Goal: Transaction & Acquisition: Register for event/course

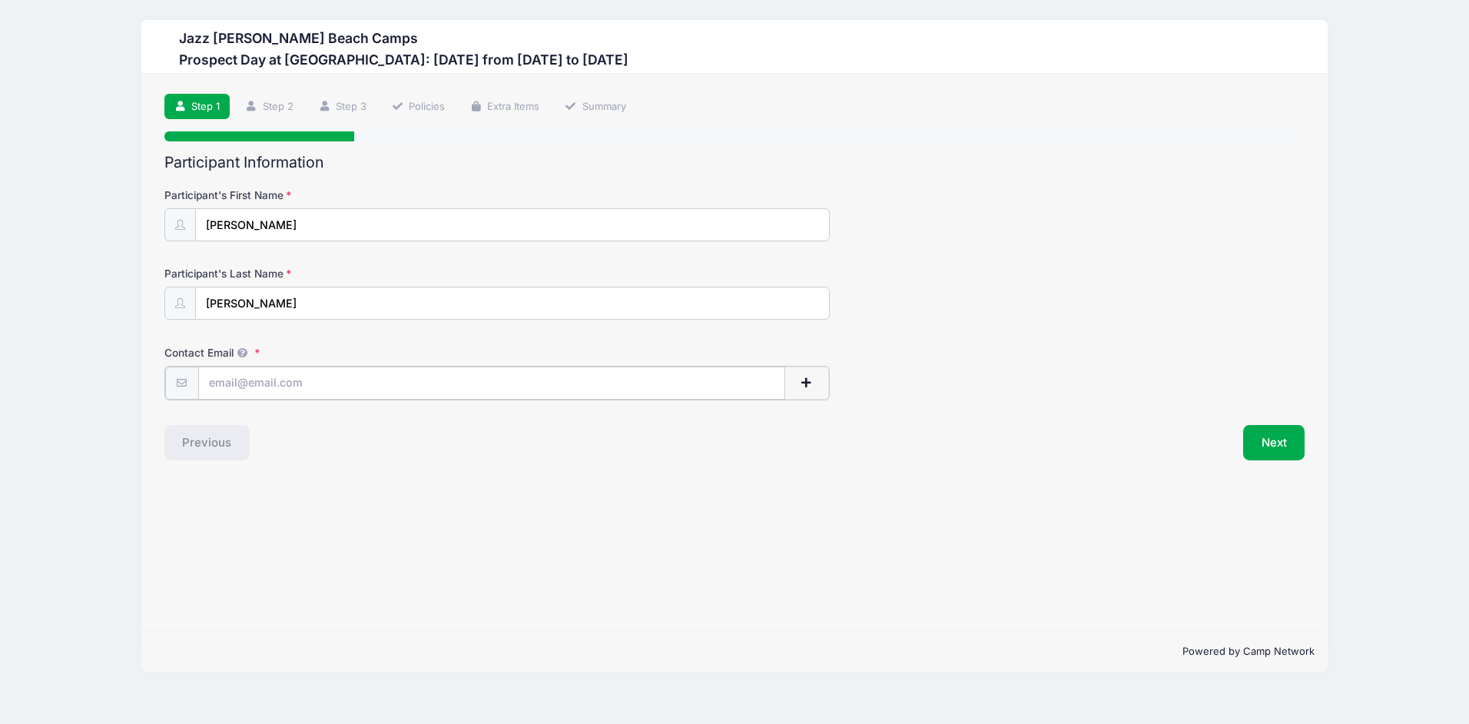
click at [296, 384] on input "Contact Email" at bounding box center [491, 382] width 587 height 33
type input "[EMAIL_ADDRESS][DOMAIN_NAME]"
click at [1275, 436] on button "Next" at bounding box center [1274, 440] width 62 height 35
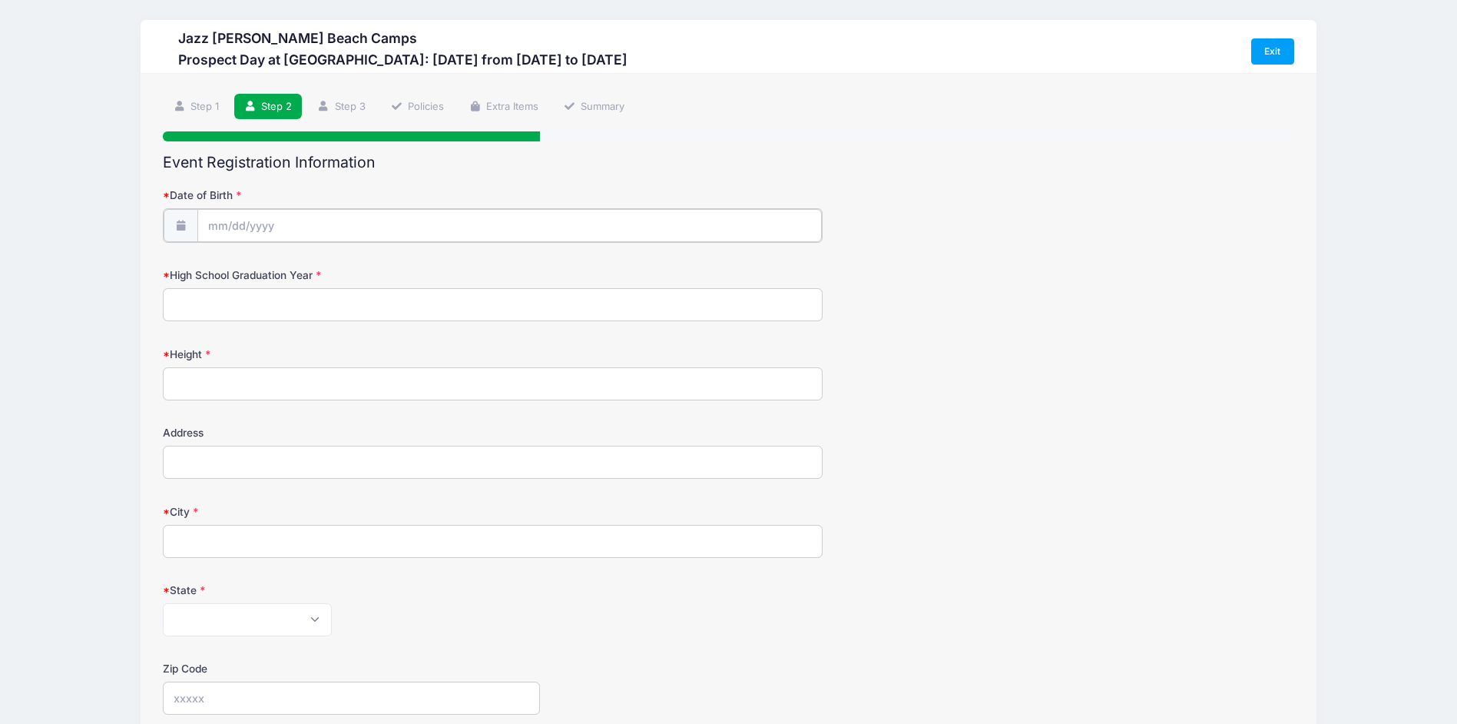
click at [260, 225] on input "Date of Birth" at bounding box center [509, 225] width 625 height 33
click at [216, 270] on icon at bounding box center [220, 266] width 10 height 10
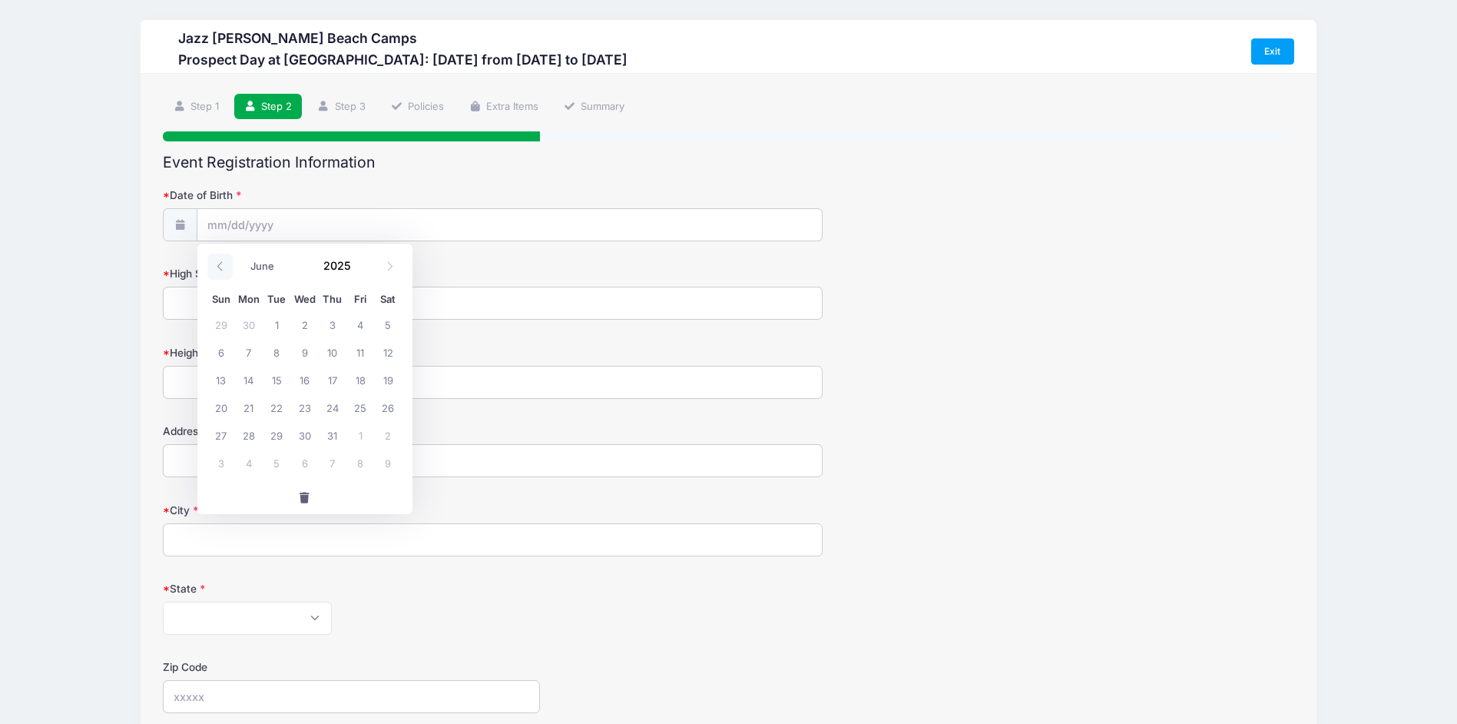
click at [216, 270] on icon at bounding box center [220, 266] width 10 height 10
select select "1"
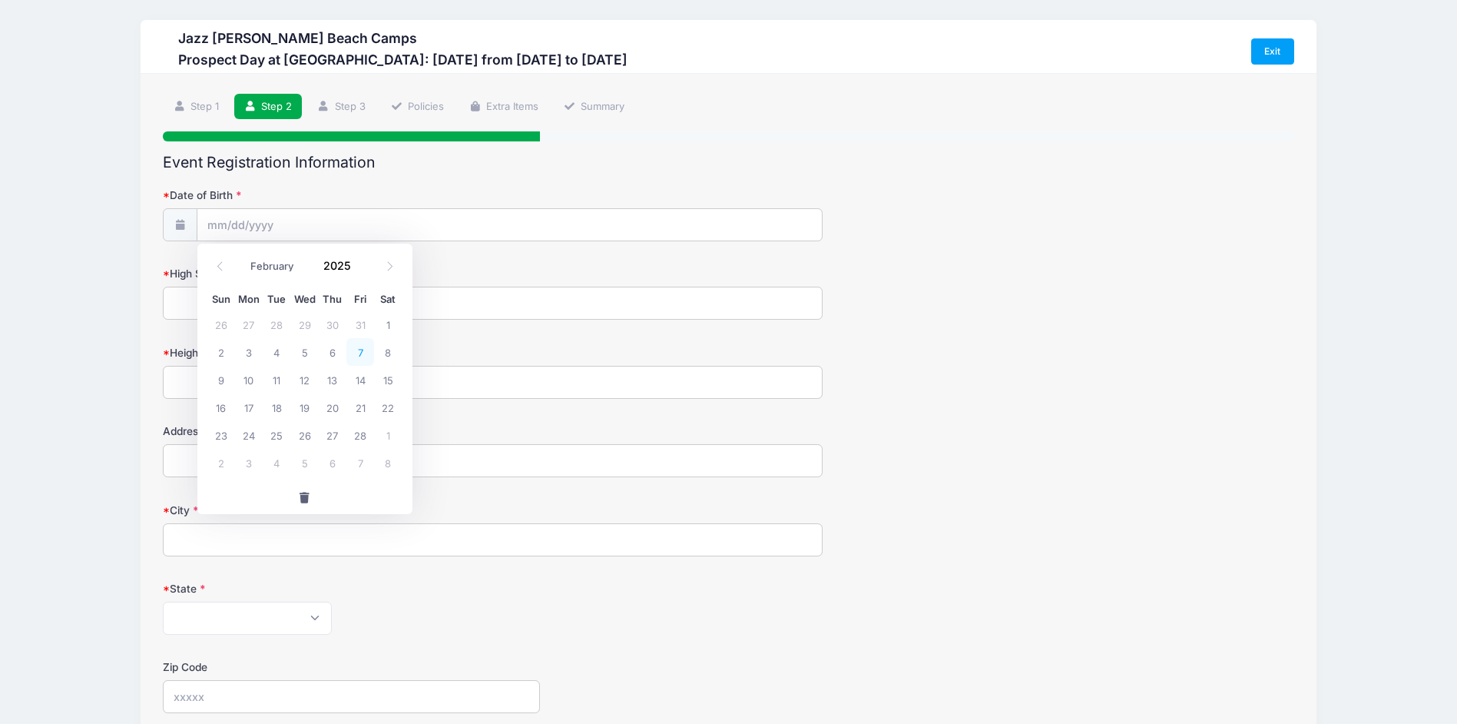
click at [359, 356] on span "7" at bounding box center [360, 352] width 28 height 28
type input "02/07/2025"
click at [280, 227] on input "02/07/2025" at bounding box center [509, 225] width 625 height 33
click at [357, 267] on span at bounding box center [361, 272] width 11 height 12
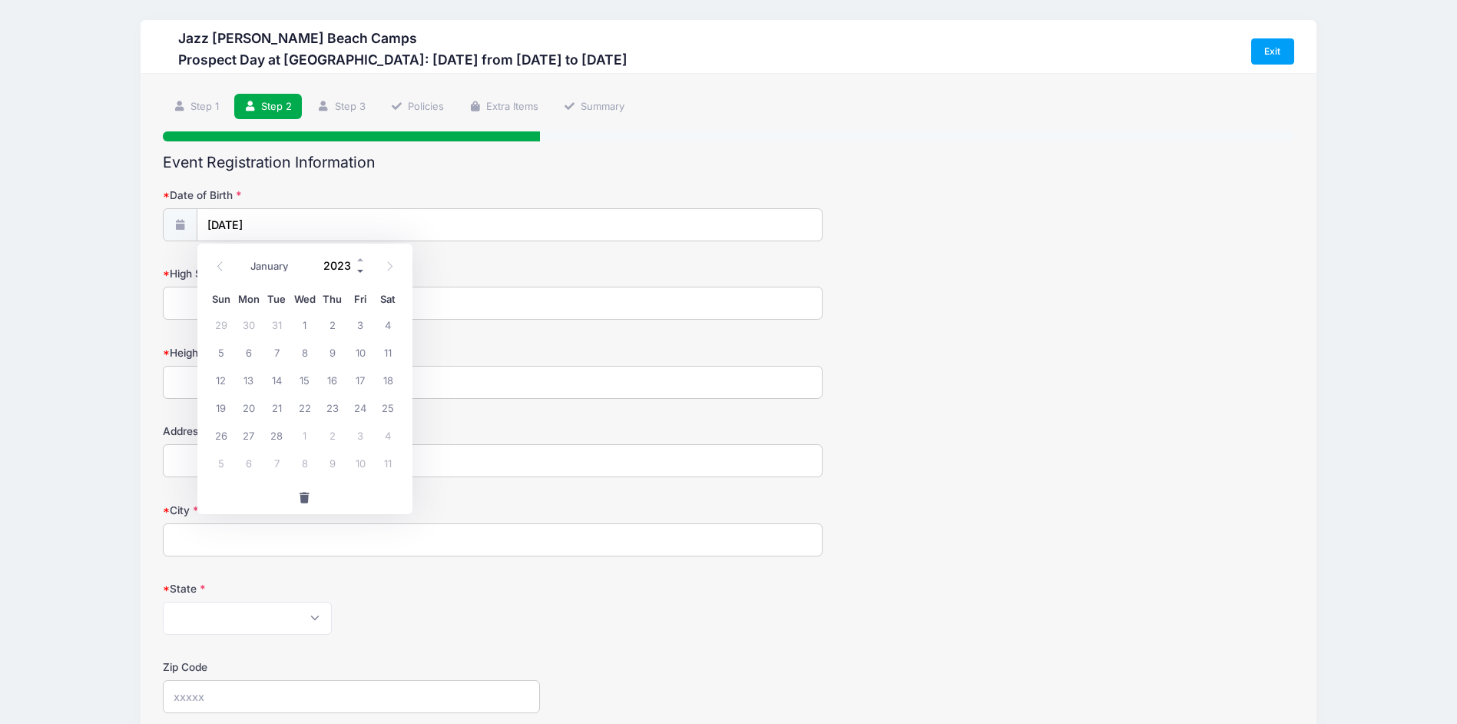
click at [357, 267] on span at bounding box center [361, 272] width 11 height 12
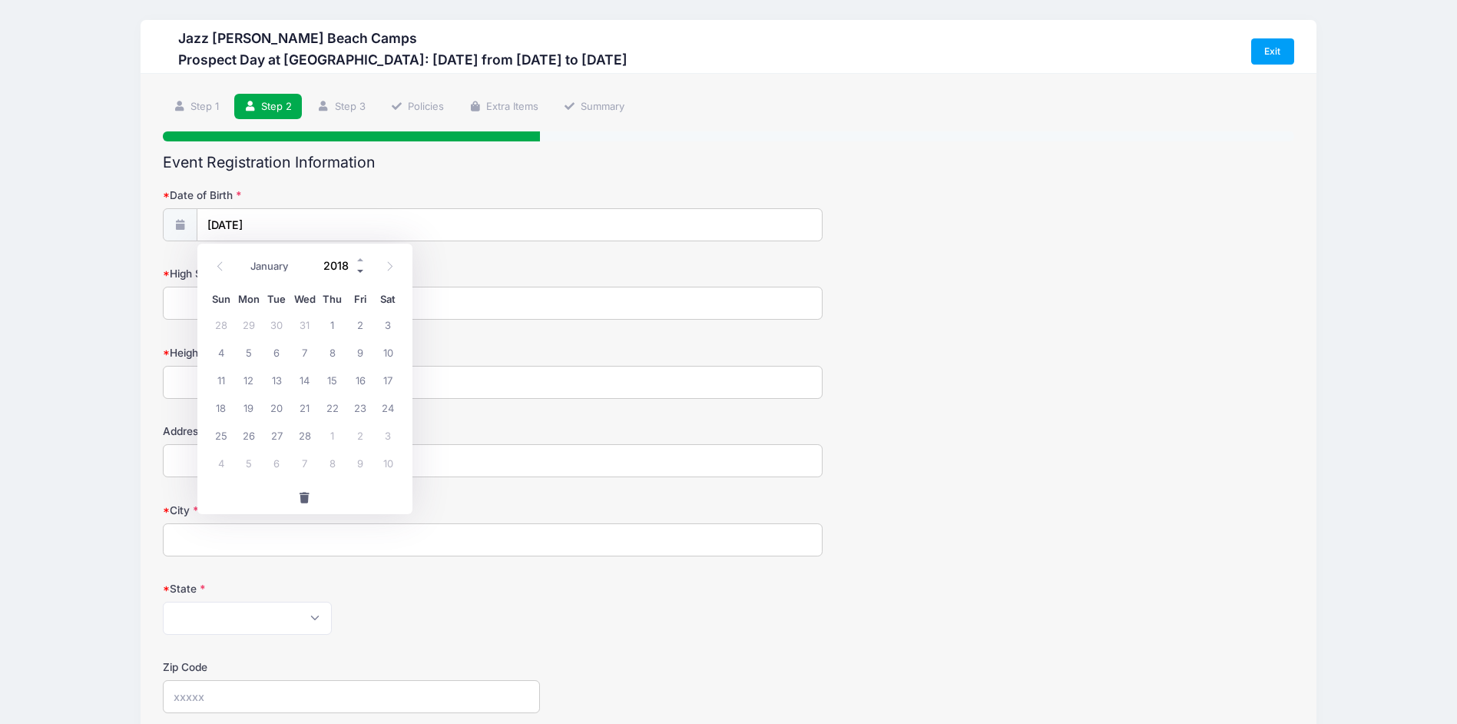
click at [357, 267] on span at bounding box center [361, 272] width 11 height 12
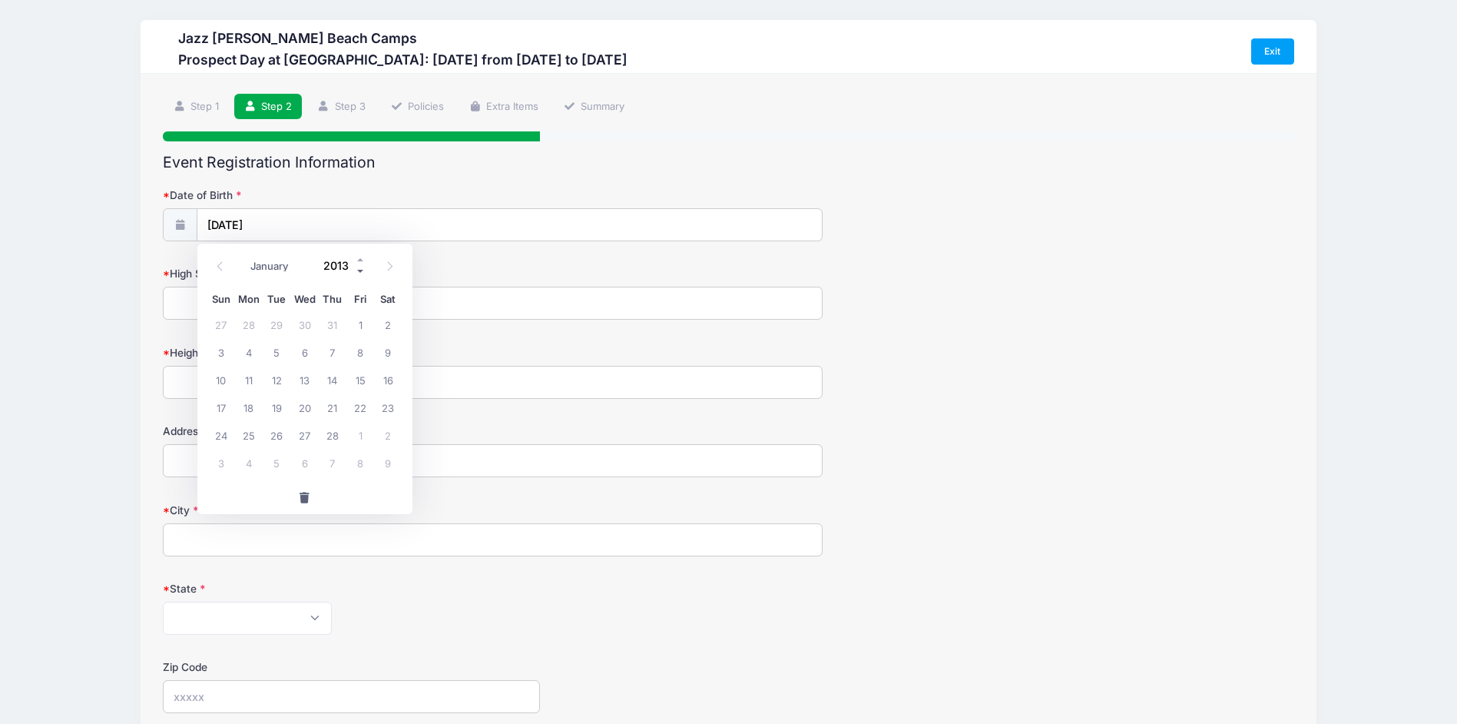
click at [357, 267] on span at bounding box center [361, 272] width 11 height 12
type input "2010"
click at [221, 353] on span "7" at bounding box center [221, 352] width 28 height 28
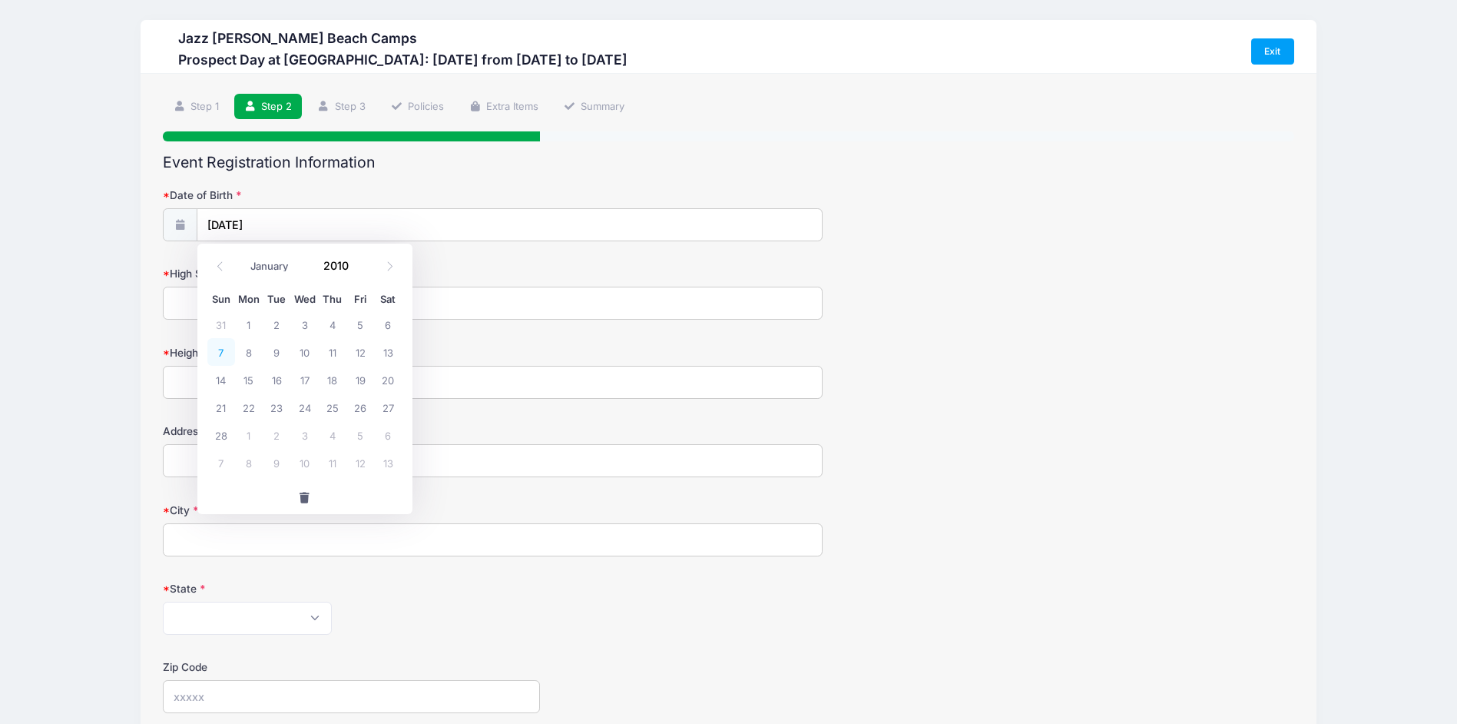
type input "02/07/2010"
click at [230, 307] on input "High School Graduation Year" at bounding box center [493, 302] width 660 height 33
type input "2028"
click at [240, 379] on input "Height" at bounding box center [493, 382] width 660 height 33
type input "5'9""
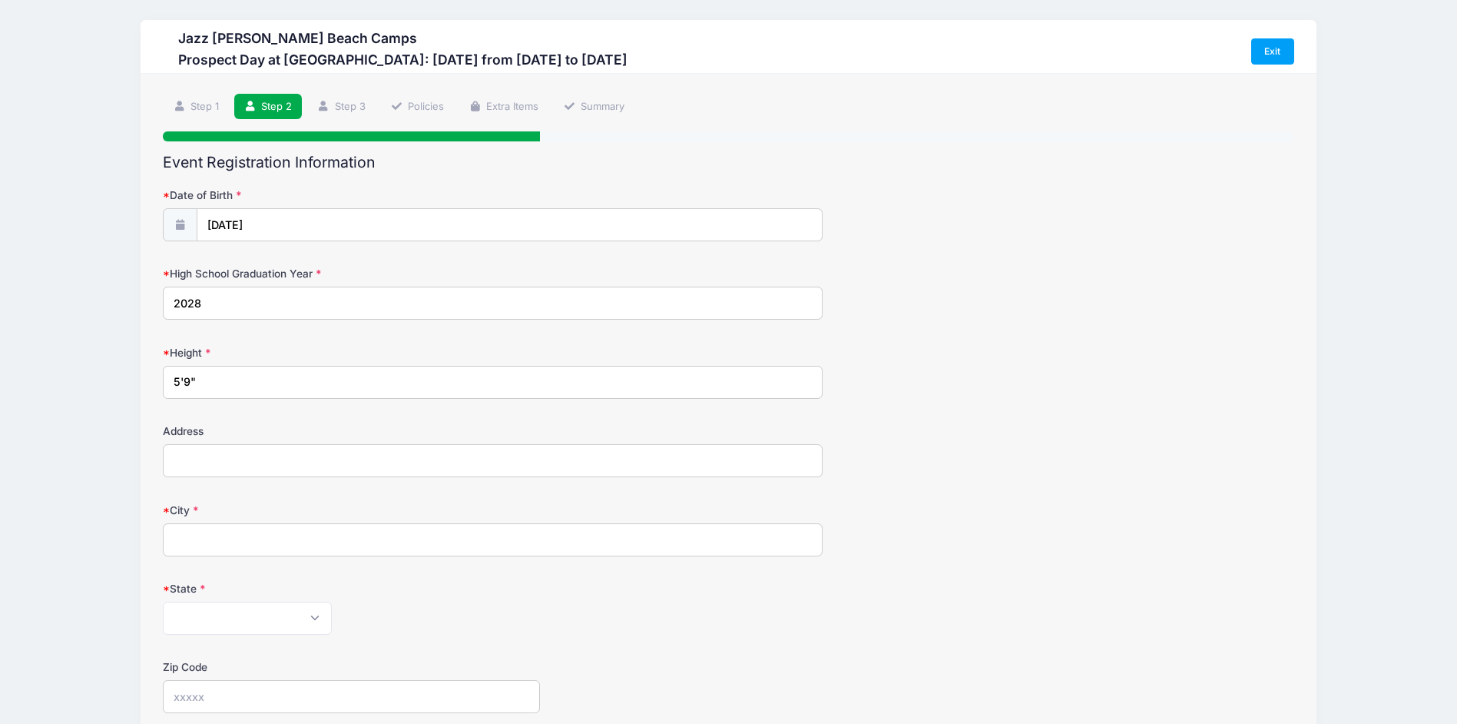
click at [240, 462] on input "Address" at bounding box center [493, 460] width 660 height 33
type input "13137 Biggin Church Rd S"
type input "Jacksonville"
select select "FL"
type input "32224"
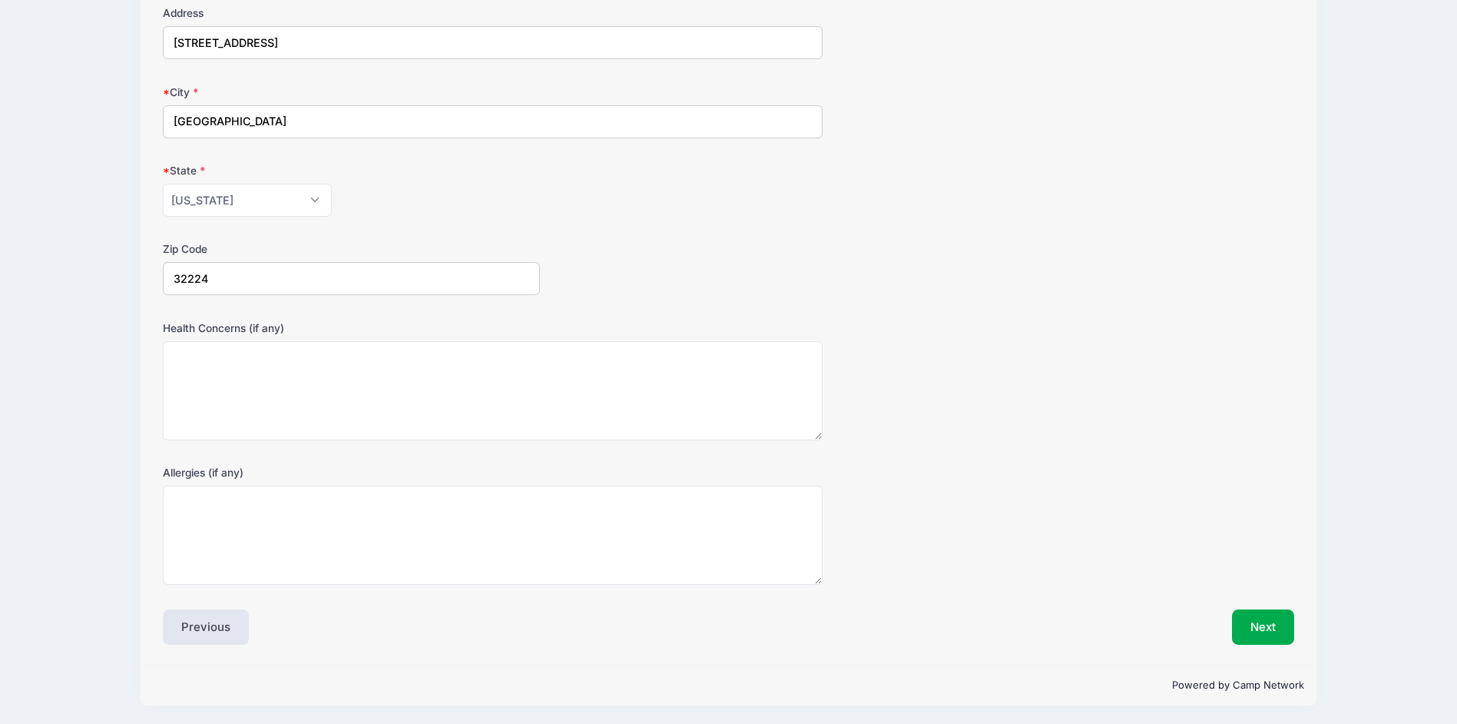
scroll to position [419, 0]
click at [1264, 618] on button "Next" at bounding box center [1263, 625] width 62 height 35
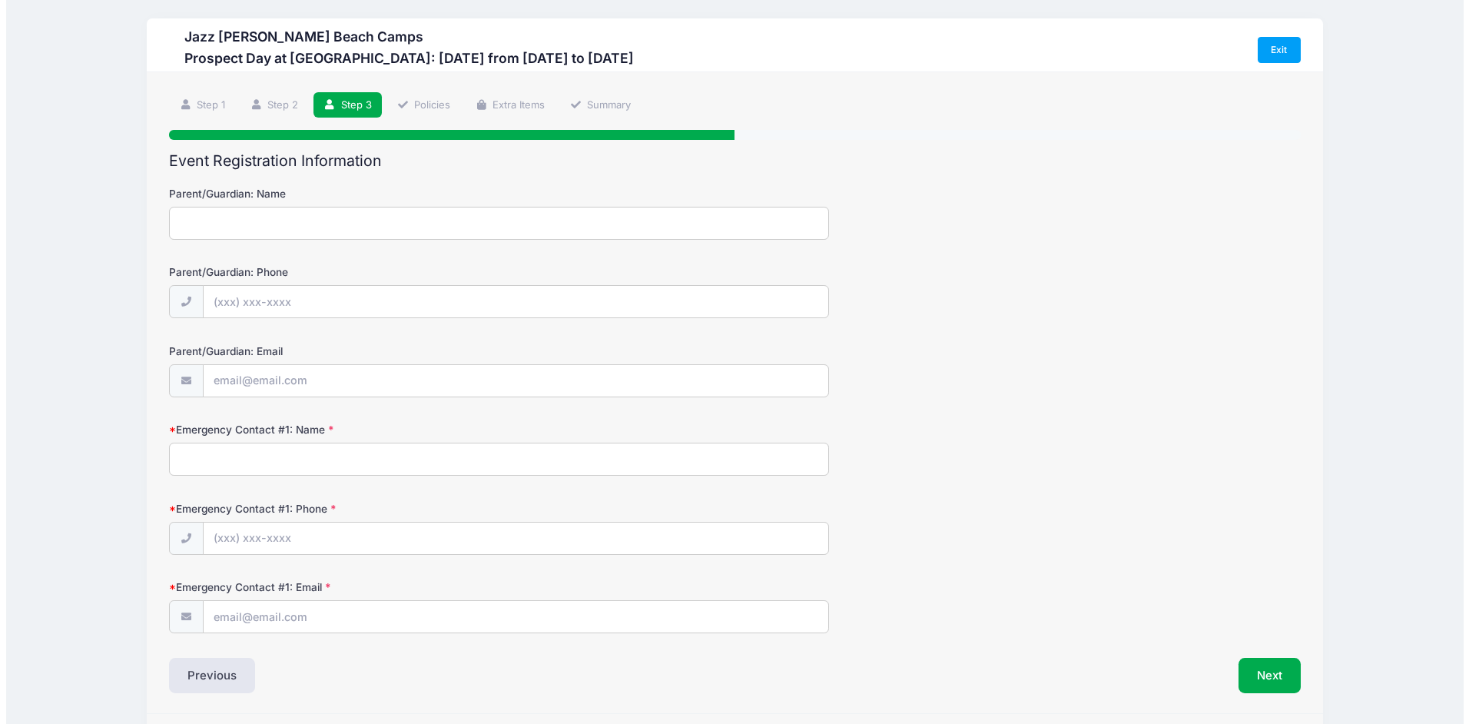
scroll to position [0, 0]
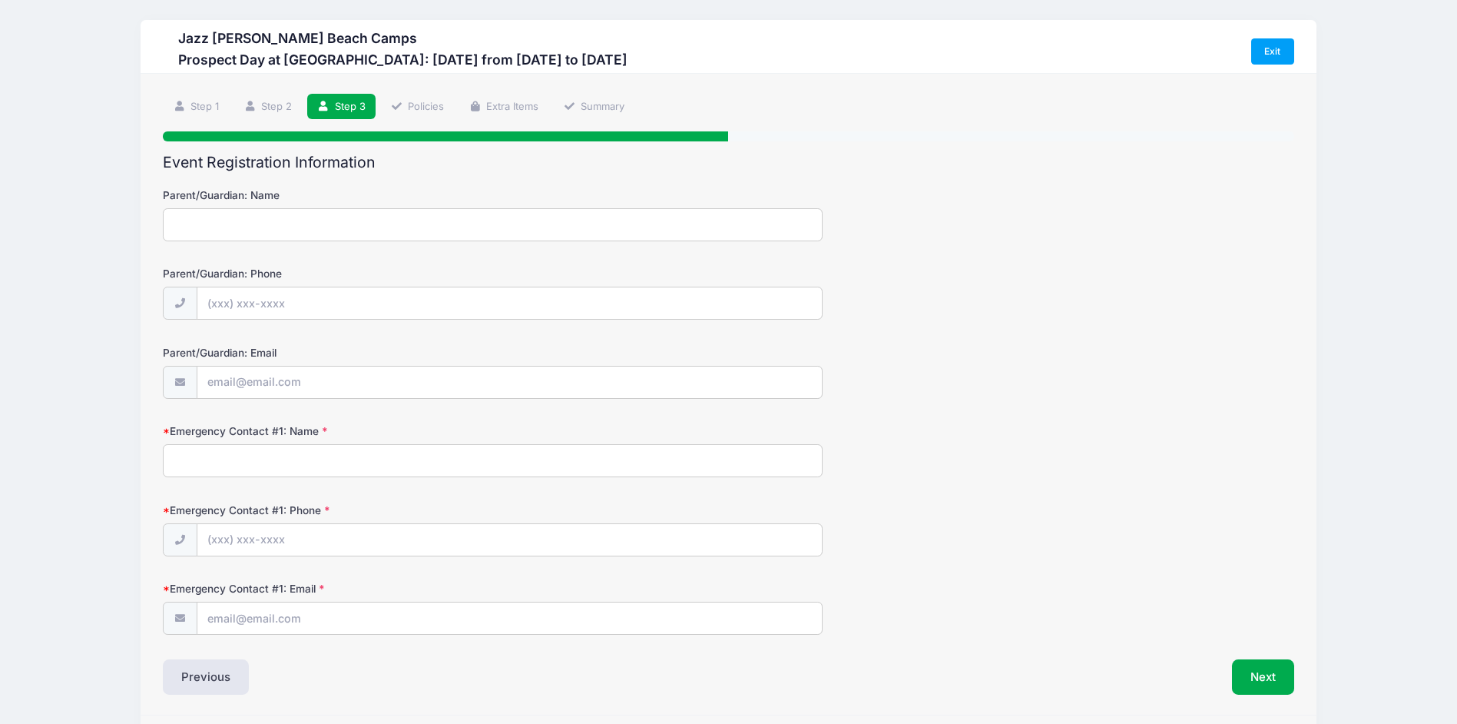
click at [237, 229] on input "Parent/Guardian: Name" at bounding box center [493, 224] width 660 height 33
type input "Adam Langton"
click at [249, 307] on input "Parent/Guardian: Phone" at bounding box center [509, 303] width 625 height 33
type input "(904) 476-9074"
click at [267, 393] on input "Parent/Guardian: Email" at bounding box center [509, 382] width 625 height 33
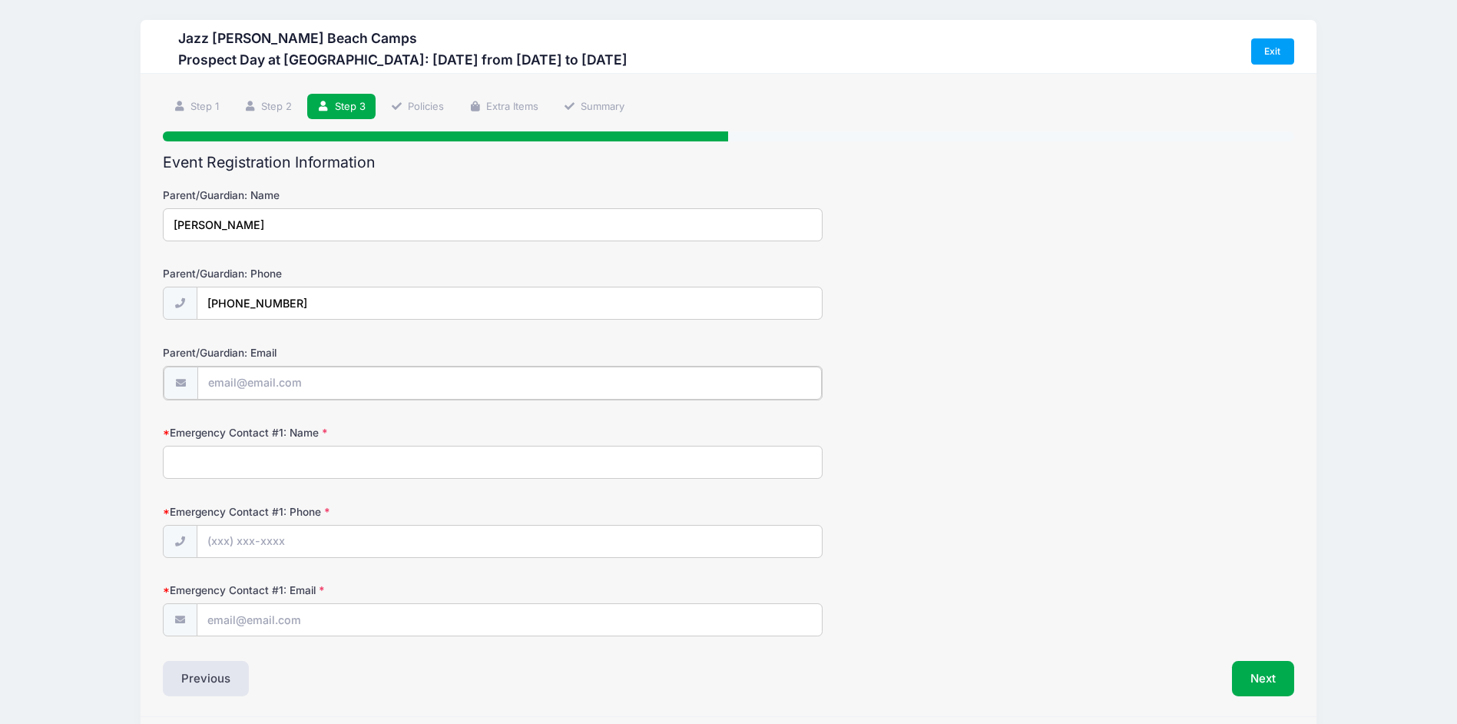
type input "[EMAIL_ADDRESS][DOMAIN_NAME]"
type input "Tiffany Langton"
type input "(904) 476-9075"
type input "tiffanylangton@ymail.com"
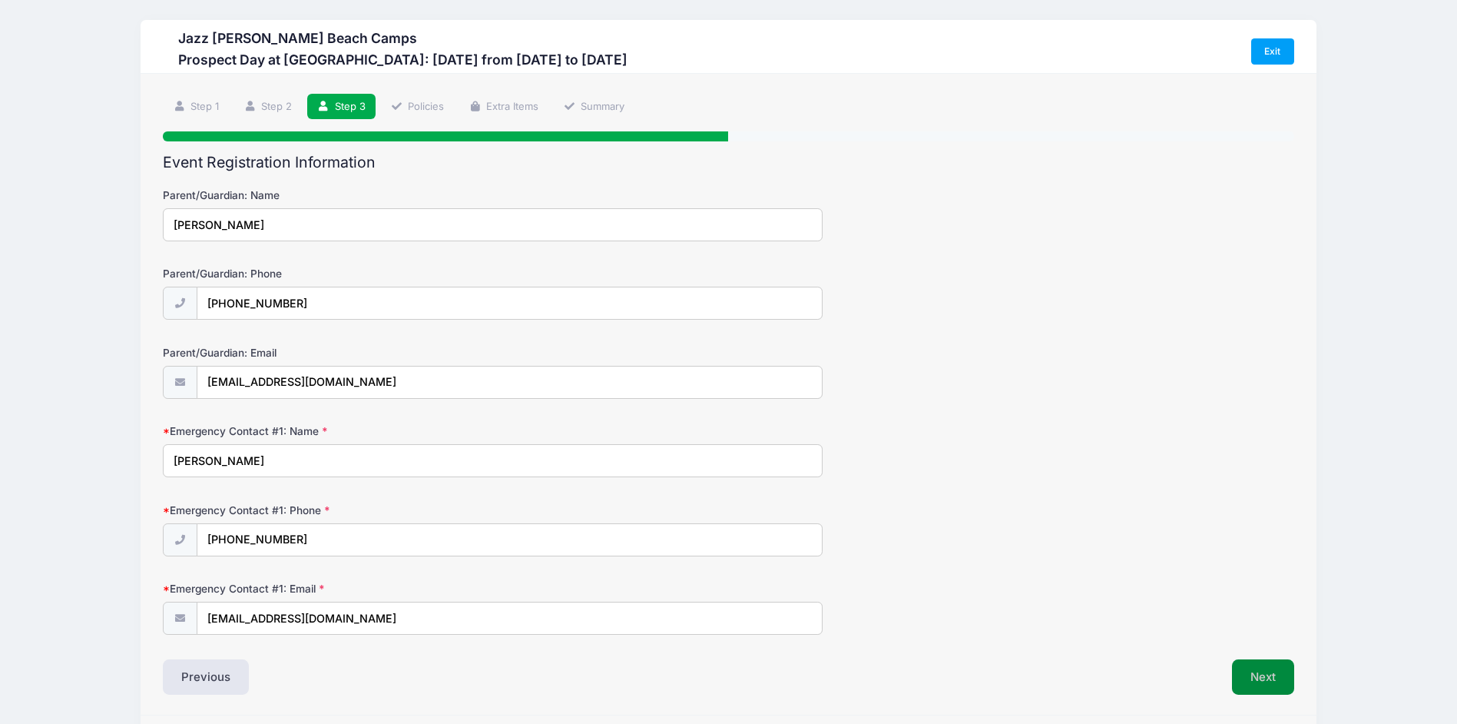
click at [1267, 674] on button "Next" at bounding box center [1263, 676] width 62 height 35
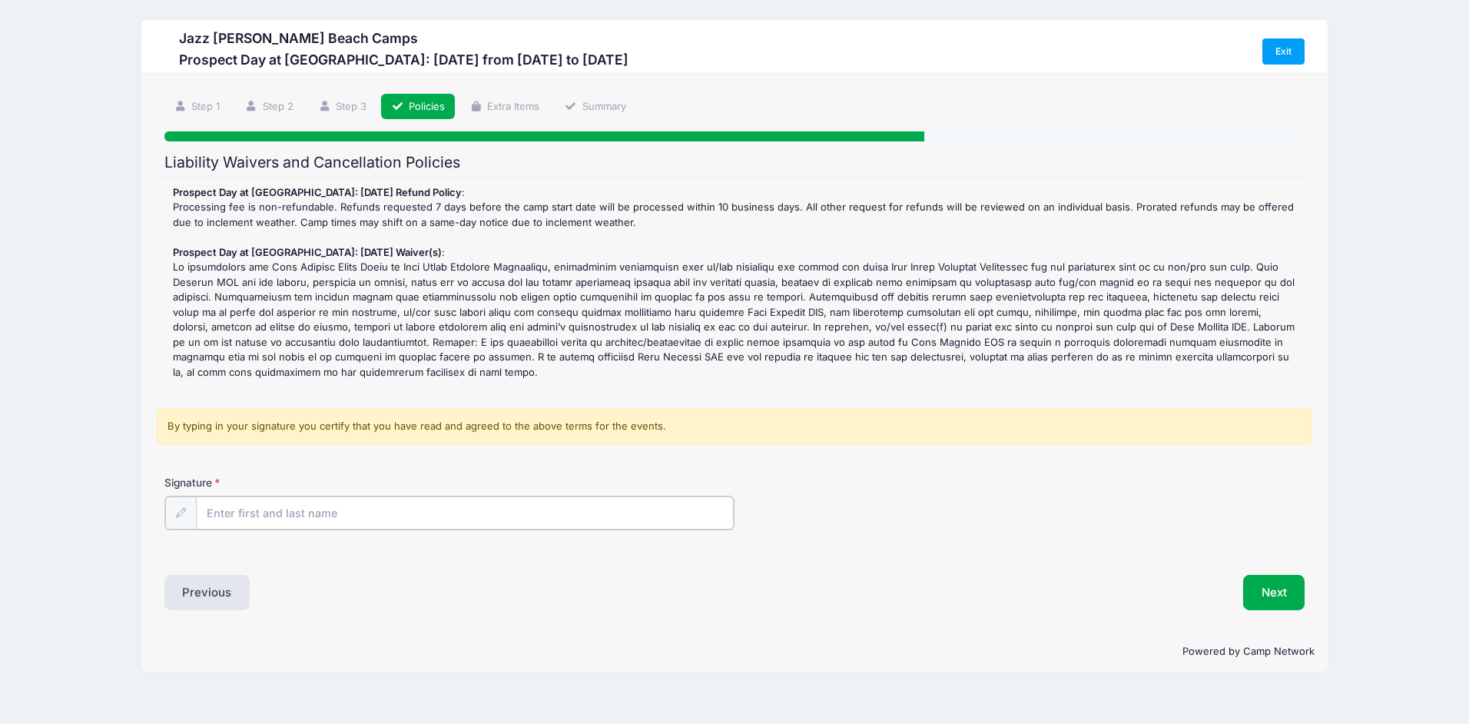
click at [277, 512] on input "Signature" at bounding box center [465, 512] width 538 height 33
type input "Adam Langton"
click at [890, 550] on div "Signature Adam Langton" at bounding box center [734, 514] width 1155 height 78
click at [1273, 586] on button "Next" at bounding box center [1274, 590] width 62 height 35
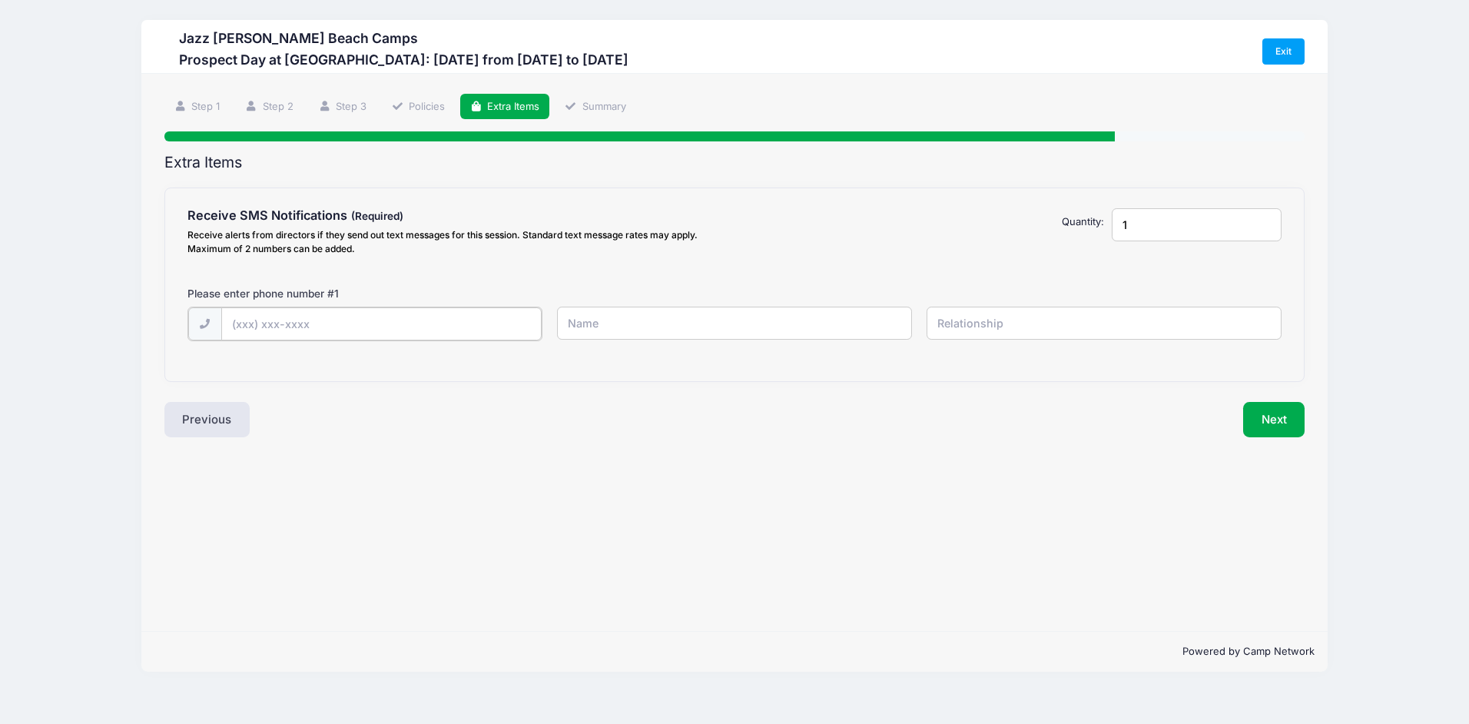
click at [320, 321] on input "text" at bounding box center [381, 323] width 320 height 33
type input "(904) 476-9074"
click at [665, 327] on input "text" at bounding box center [734, 322] width 355 height 33
type input "Adam Langton"
click at [1015, 333] on input "text" at bounding box center [1103, 322] width 355 height 33
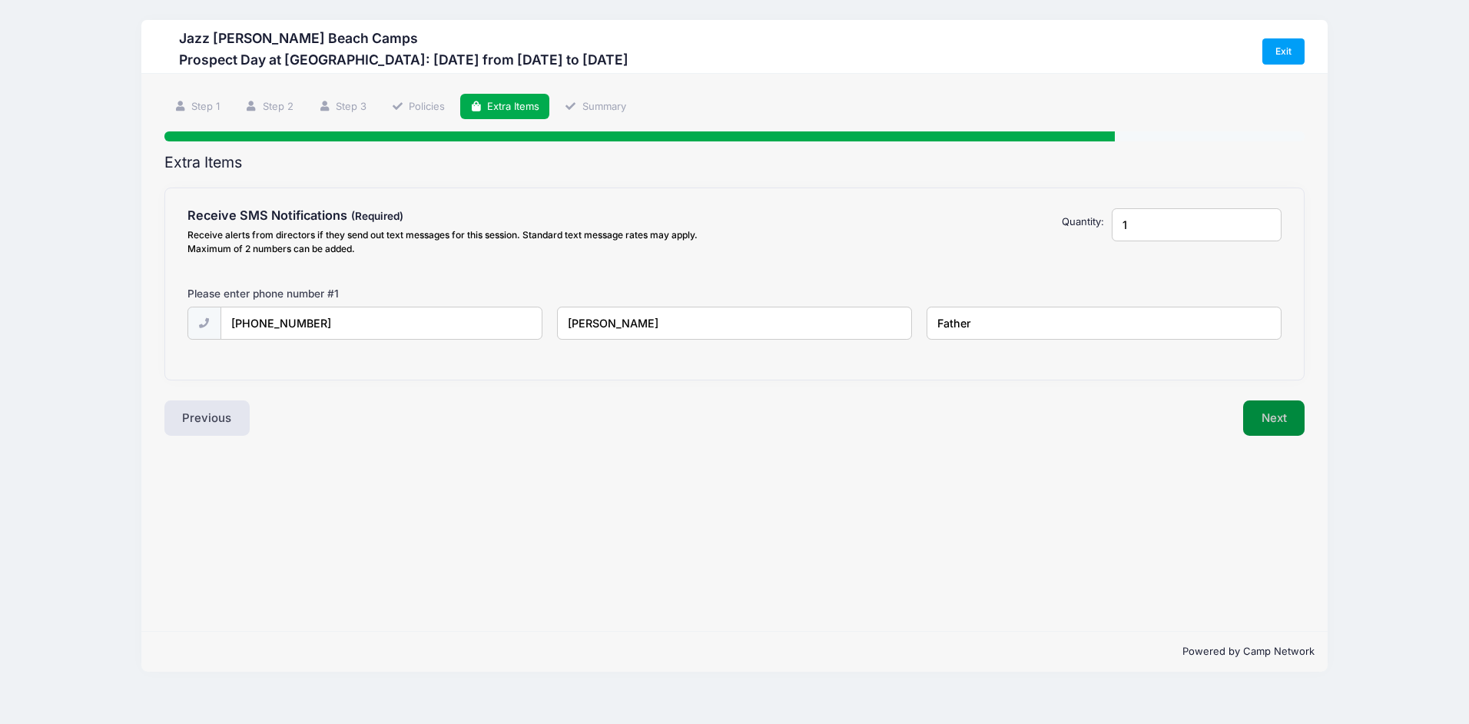
type input "Father"
click at [1273, 411] on button "Next" at bounding box center [1274, 417] width 62 height 35
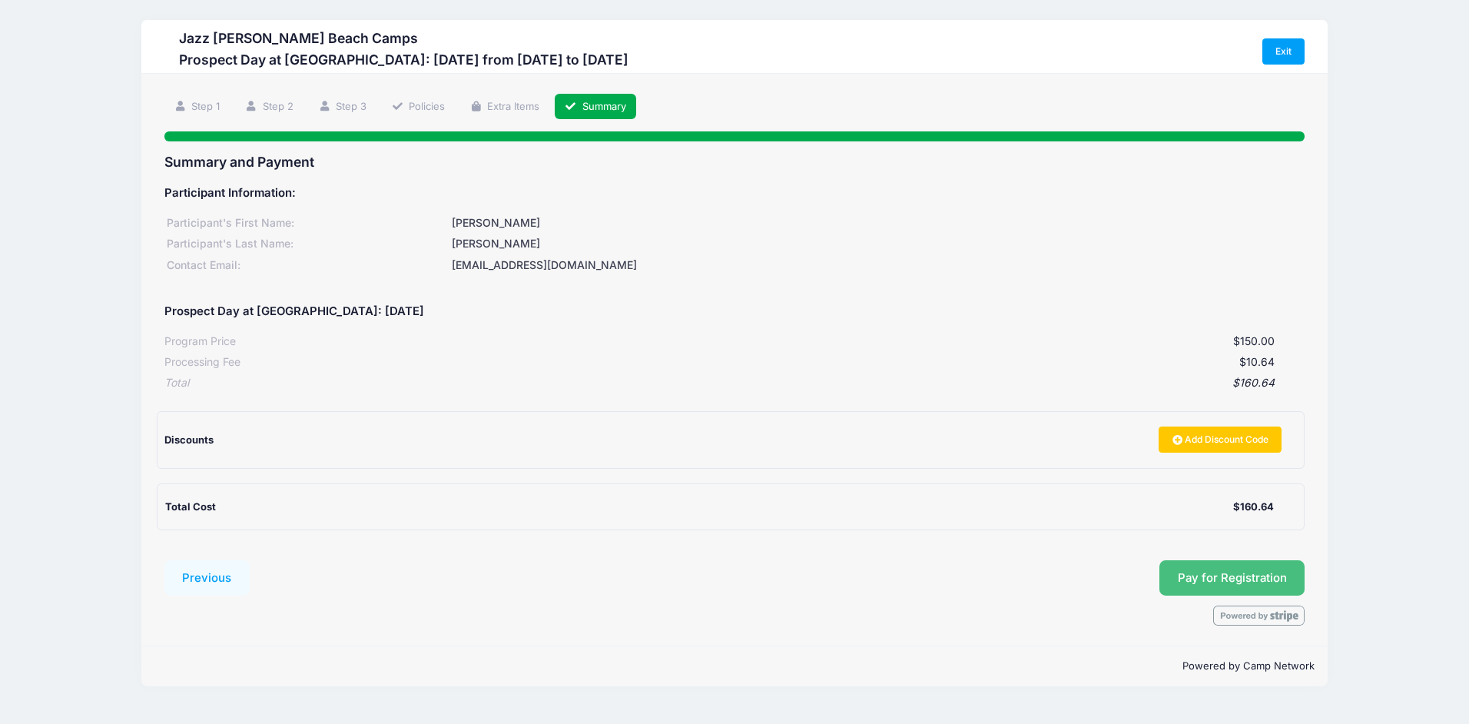
click at [1233, 574] on button "Pay for Registration" at bounding box center [1232, 577] width 146 height 35
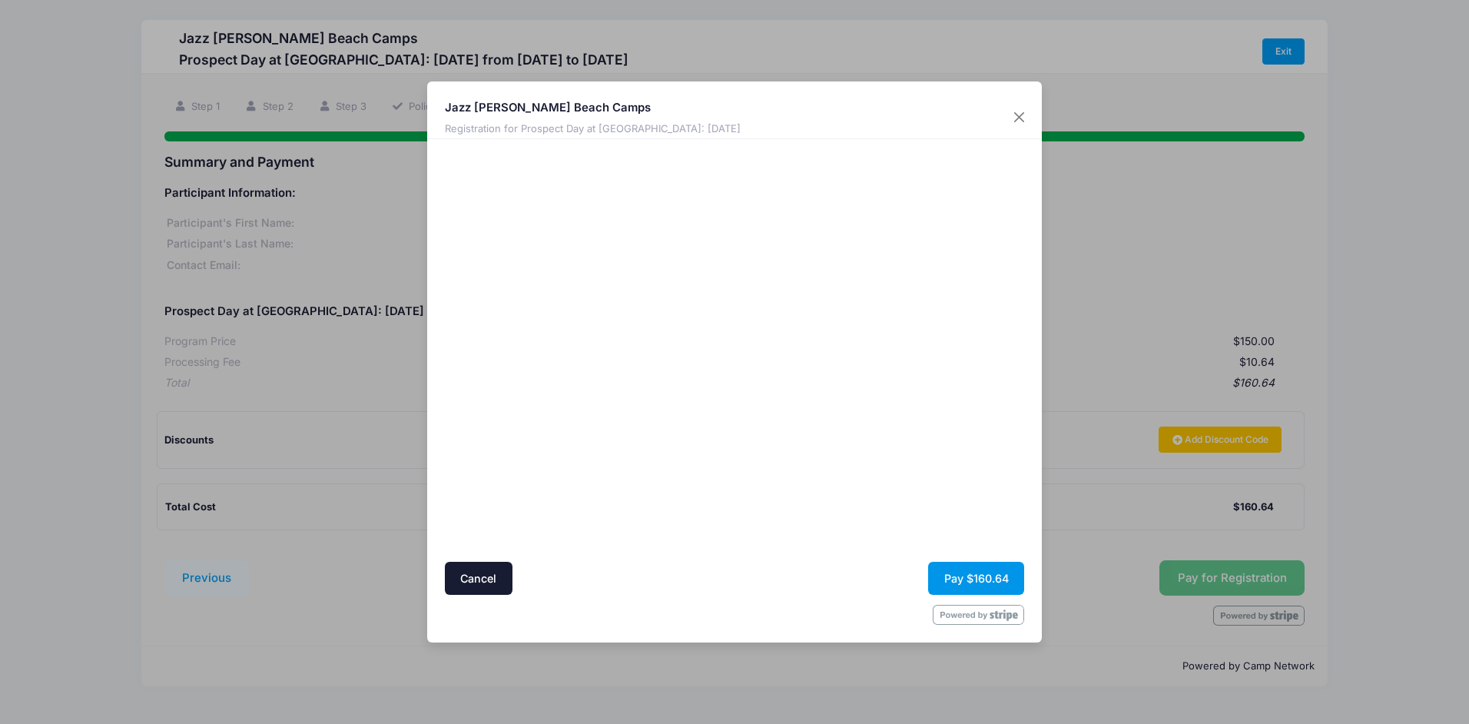
click at [972, 573] on button "Pay $160.64" at bounding box center [976, 577] width 96 height 33
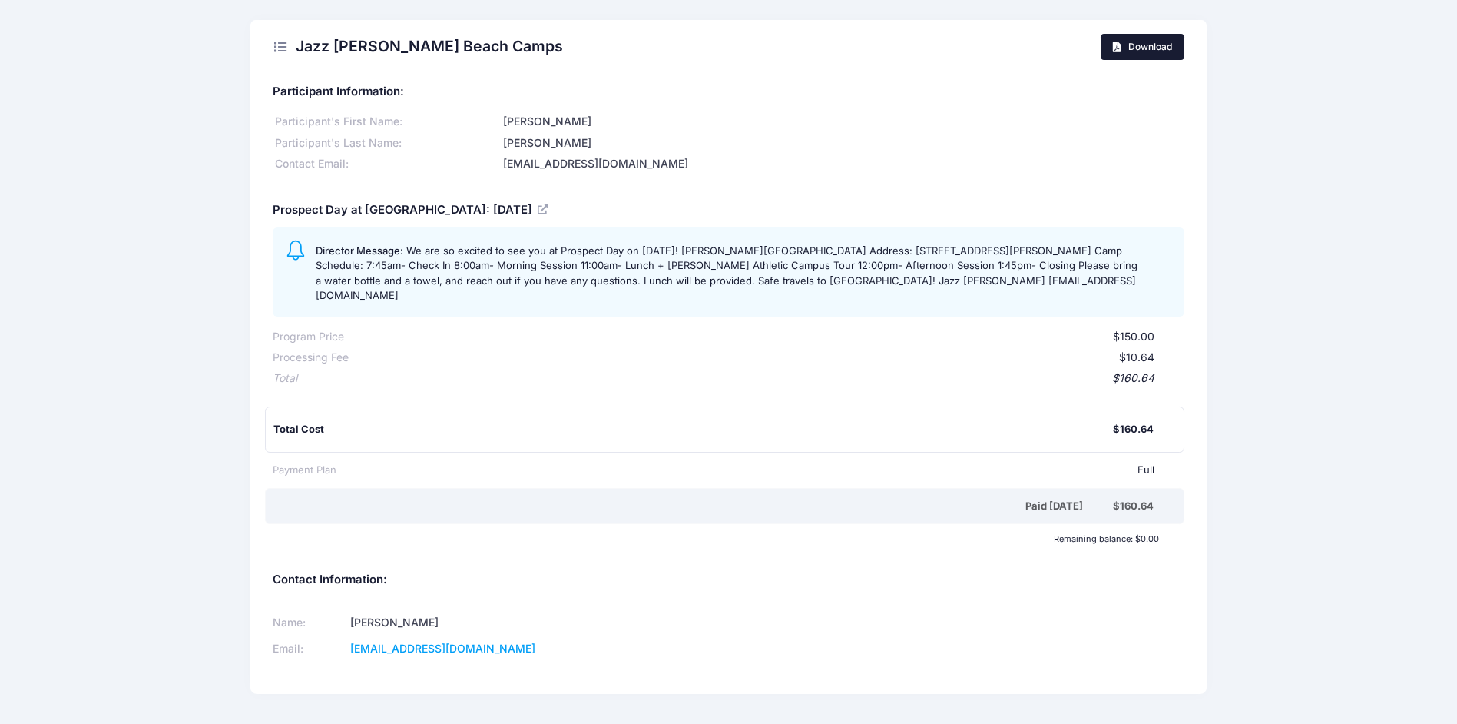
click at [1131, 48] on span "Download" at bounding box center [1150, 47] width 44 height 12
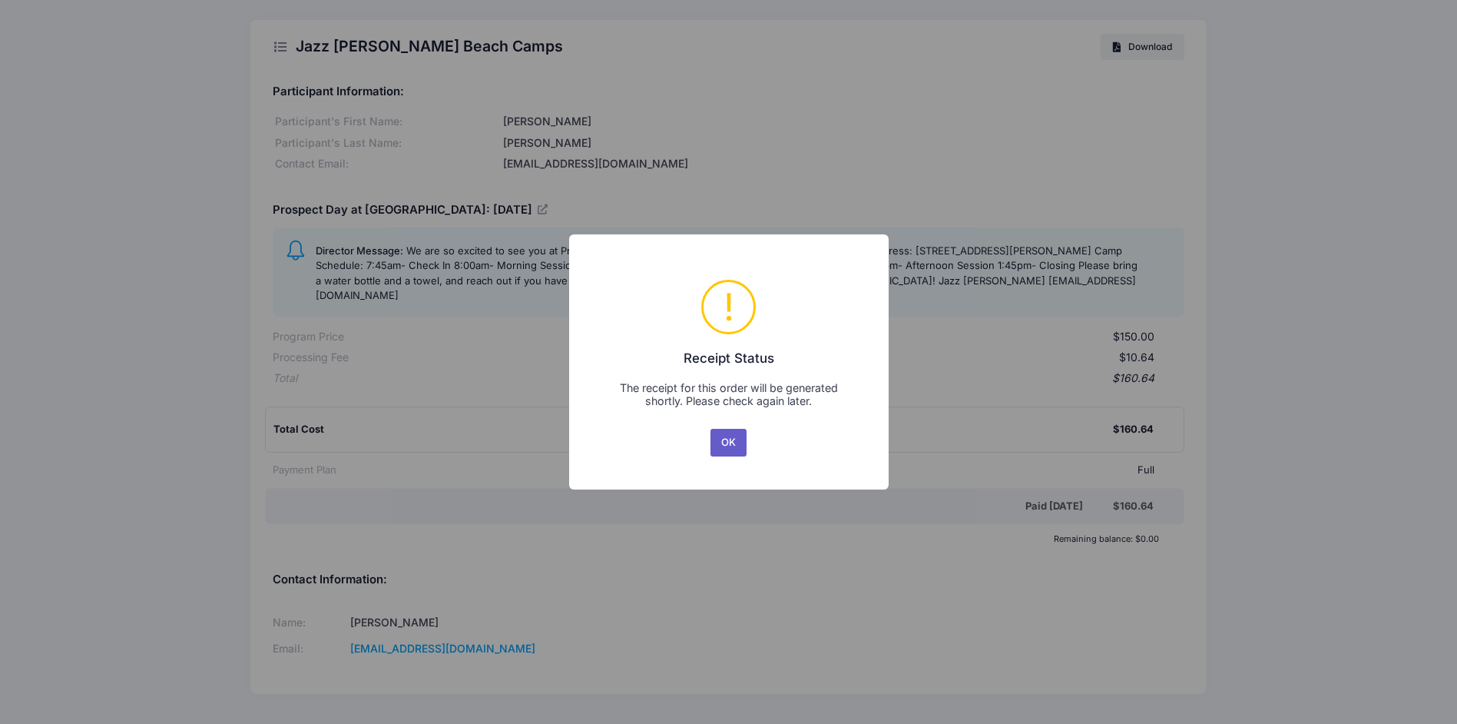
click at [727, 441] on button "OK" at bounding box center [728, 443] width 37 height 28
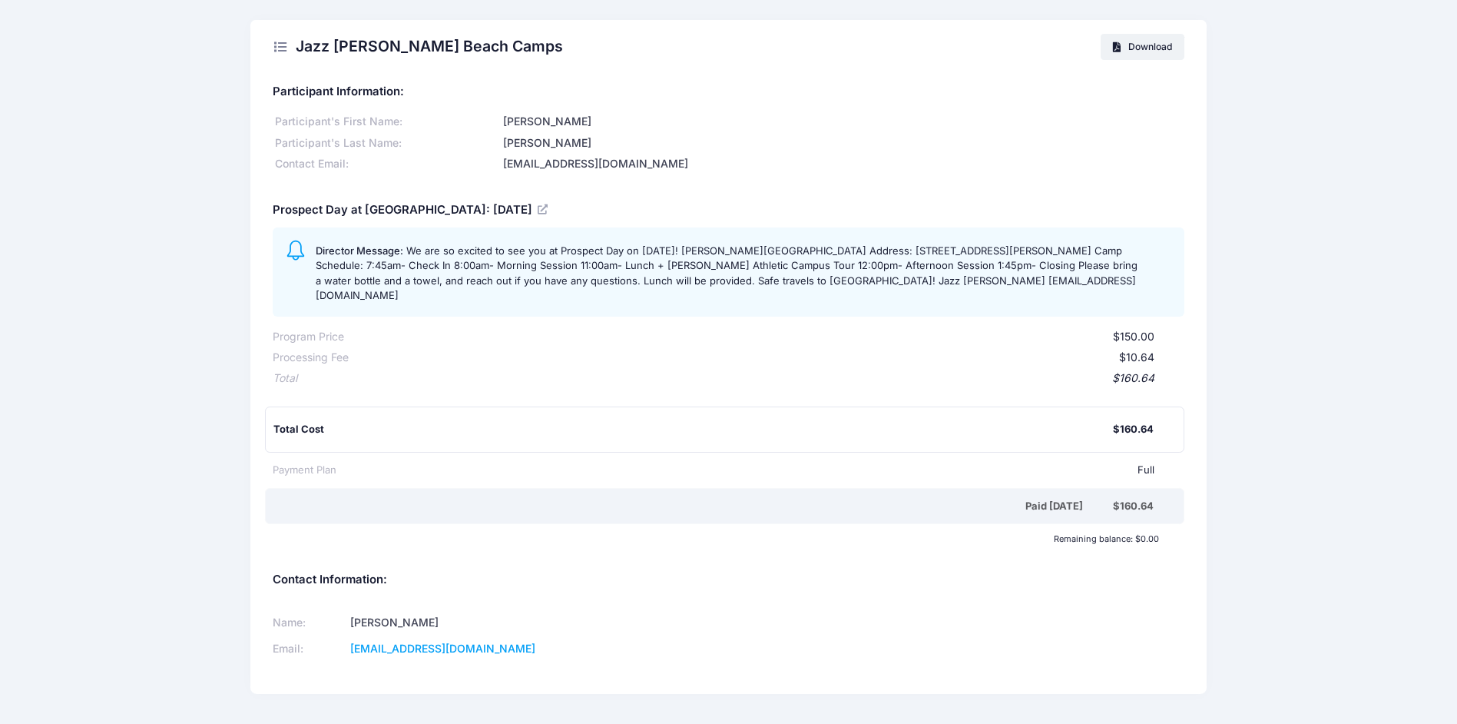
click at [812, 408] on div "Total Cost $160.64" at bounding box center [724, 429] width 919 height 47
